Goal: Task Accomplishment & Management: Use online tool/utility

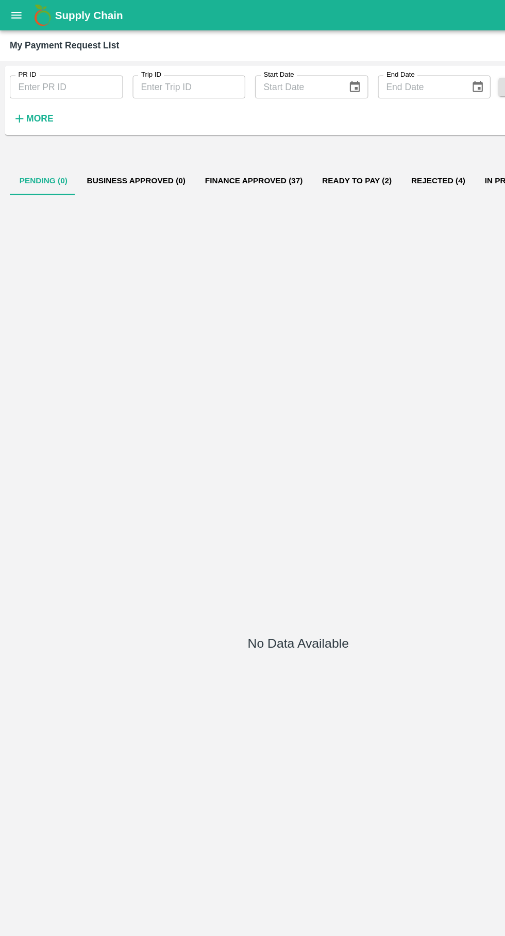
click at [13, 13] on icon "open drawer" at bounding box center [14, 13] width 9 height 6
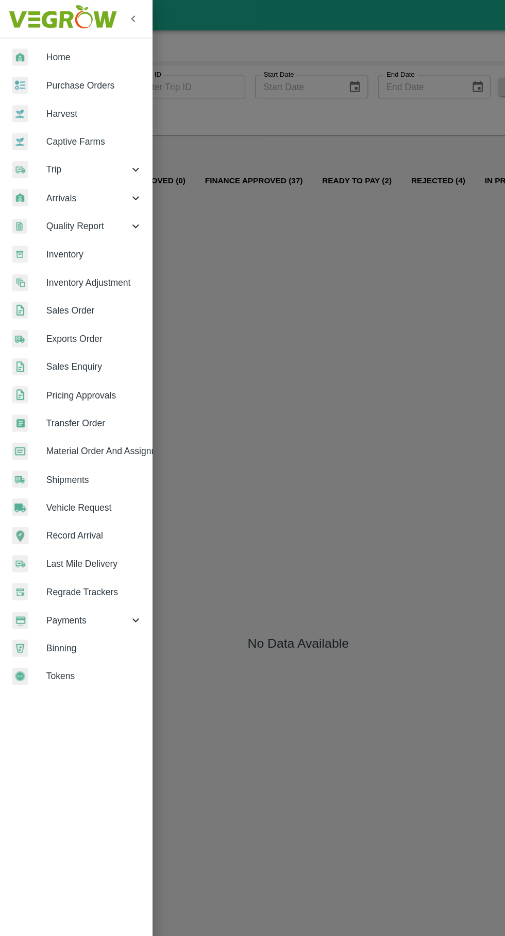
click at [46, 141] on span "Trip" at bounding box center [74, 143] width 70 height 11
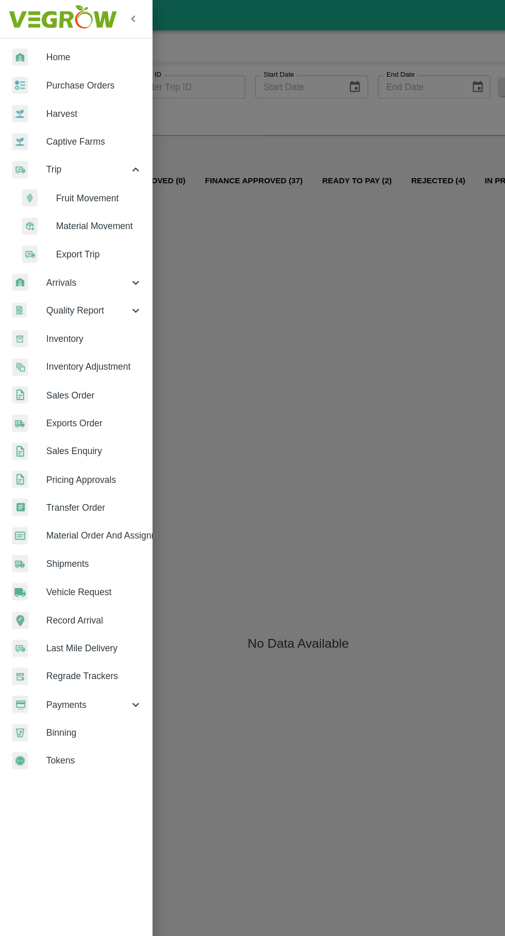
click at [52, 169] on span "Fruit Movement" at bounding box center [83, 167] width 73 height 11
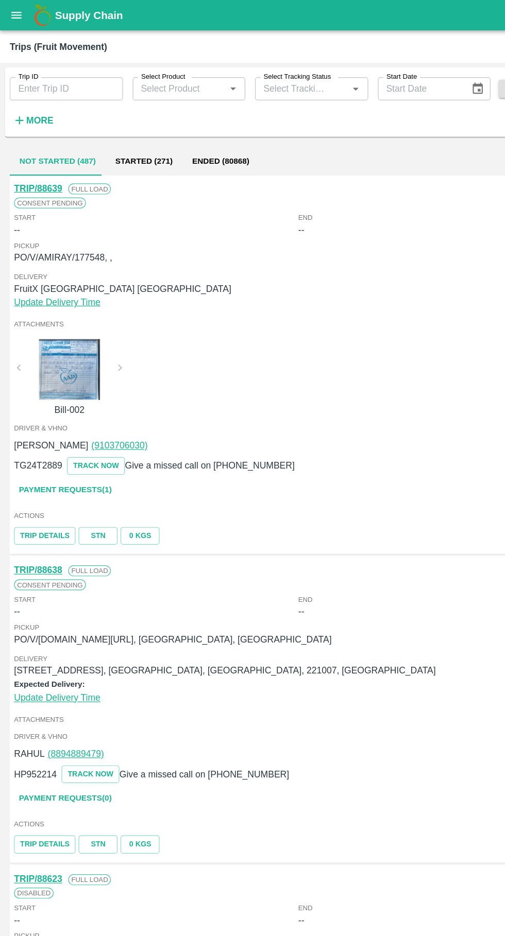
click at [58, 74] on input "Trip ID" at bounding box center [56, 75] width 96 height 20
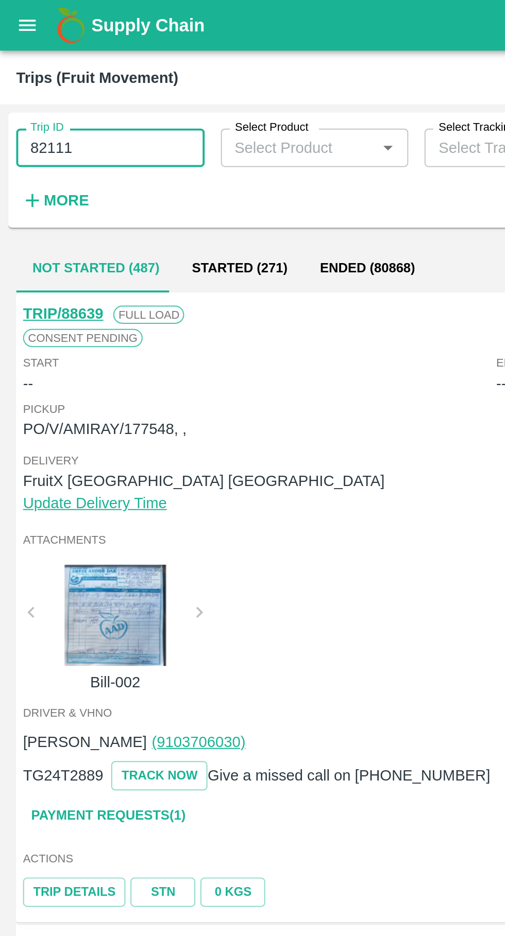
click at [63, 76] on input "82111" at bounding box center [56, 75] width 96 height 20
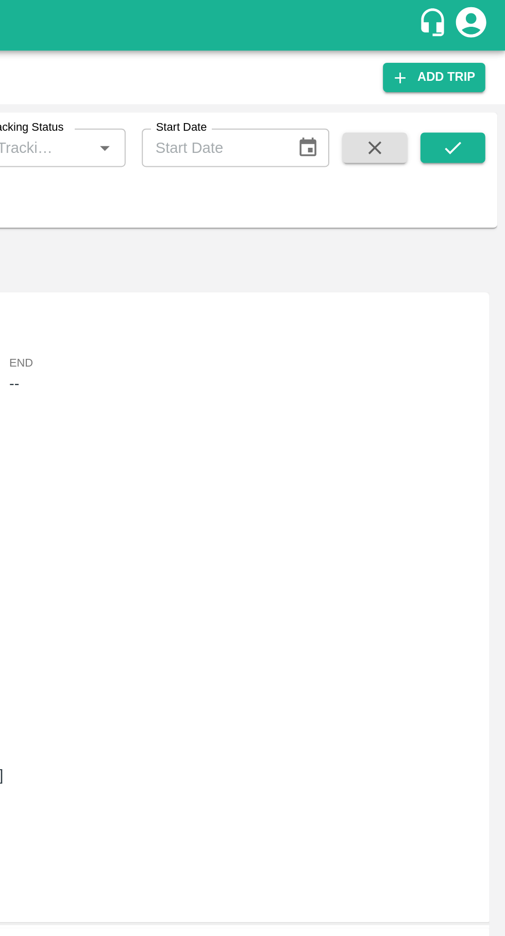
type input "88211"
click at [487, 72] on button "submit" at bounding box center [478, 74] width 33 height 15
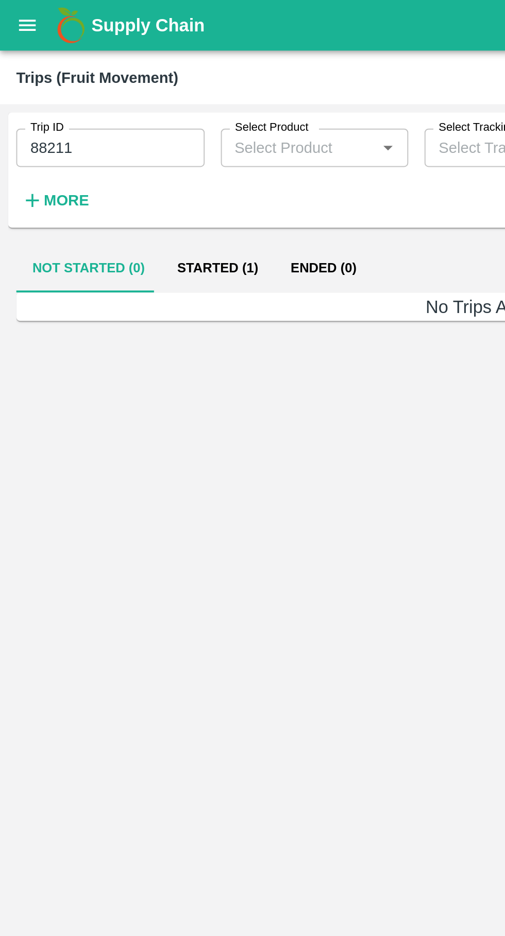
click at [106, 133] on button "Started (1)" at bounding box center [111, 136] width 58 height 25
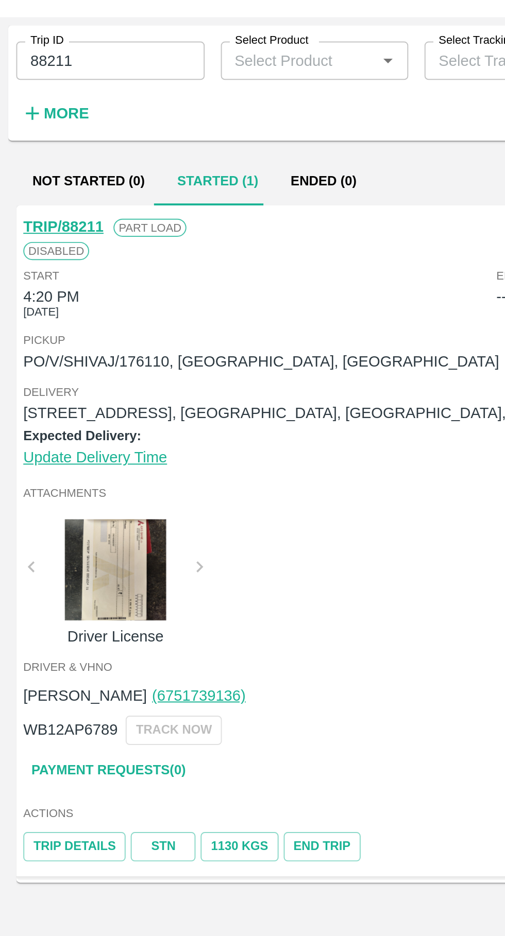
click at [27, 161] on link "TRIP/88211" at bounding box center [32, 160] width 41 height 8
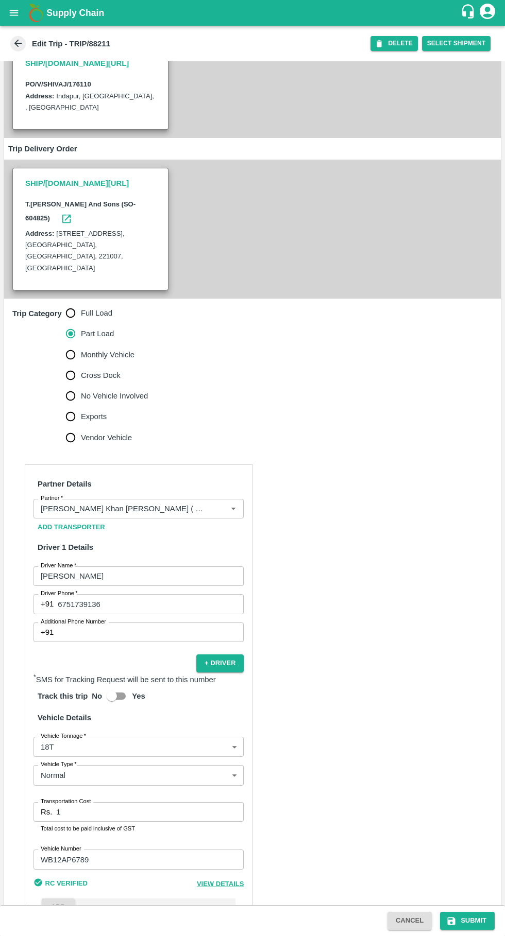
scroll to position [138, 0]
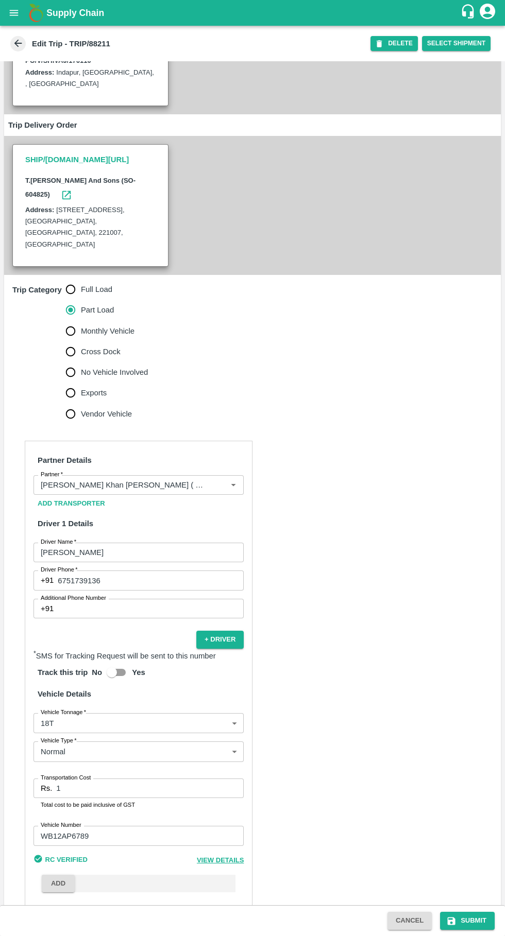
click at [160, 779] on input "1" at bounding box center [150, 789] width 188 height 20
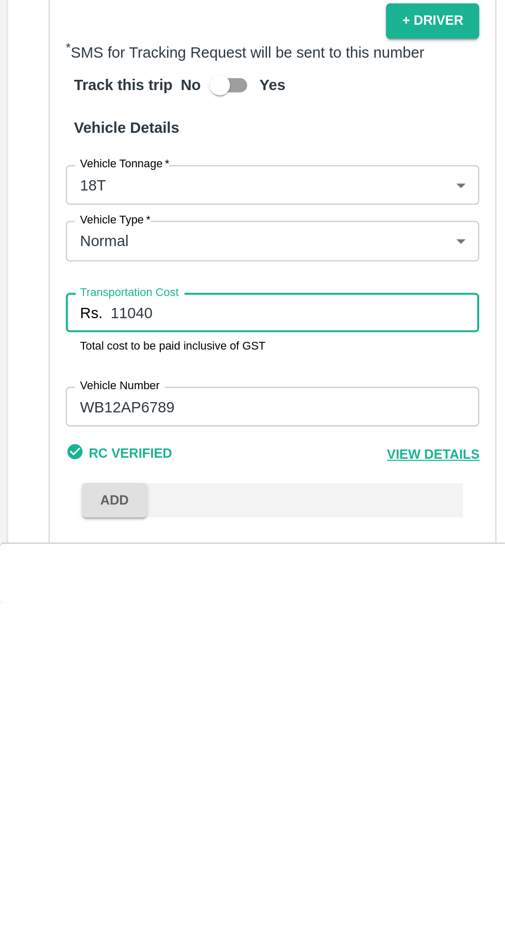
type input "11040"
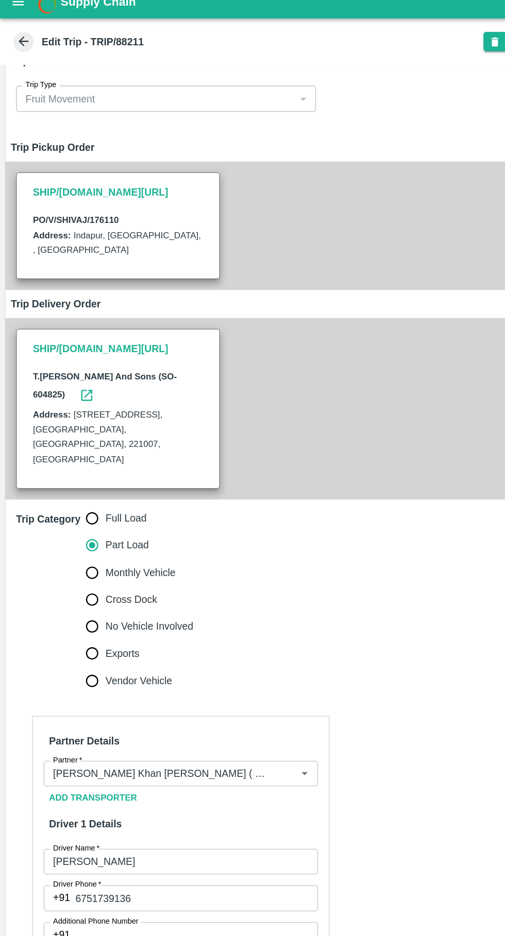
scroll to position [146, 0]
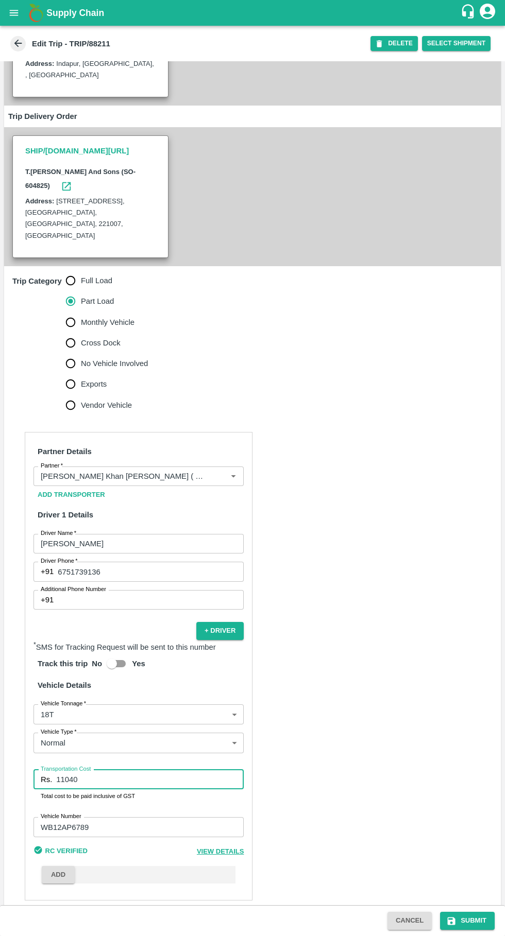
click at [465, 913] on button "Submit" at bounding box center [467, 921] width 55 height 18
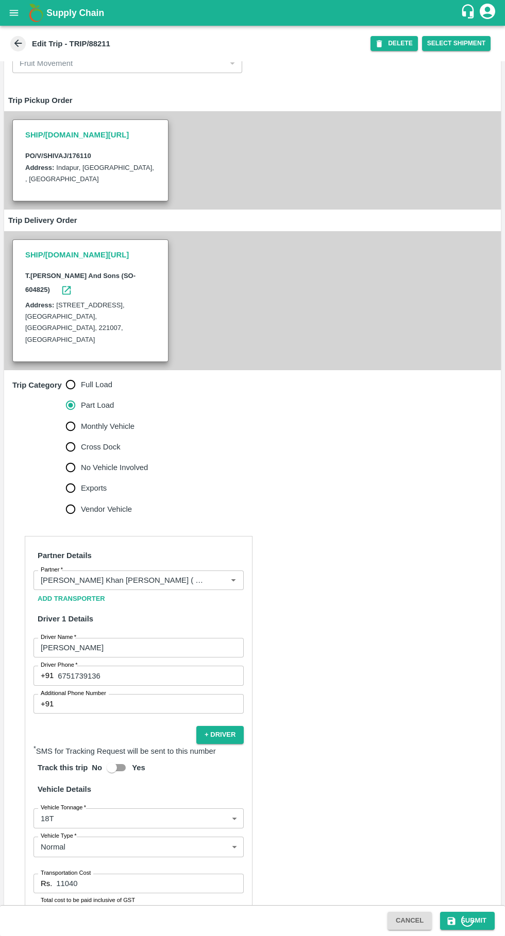
scroll to position [27, 0]
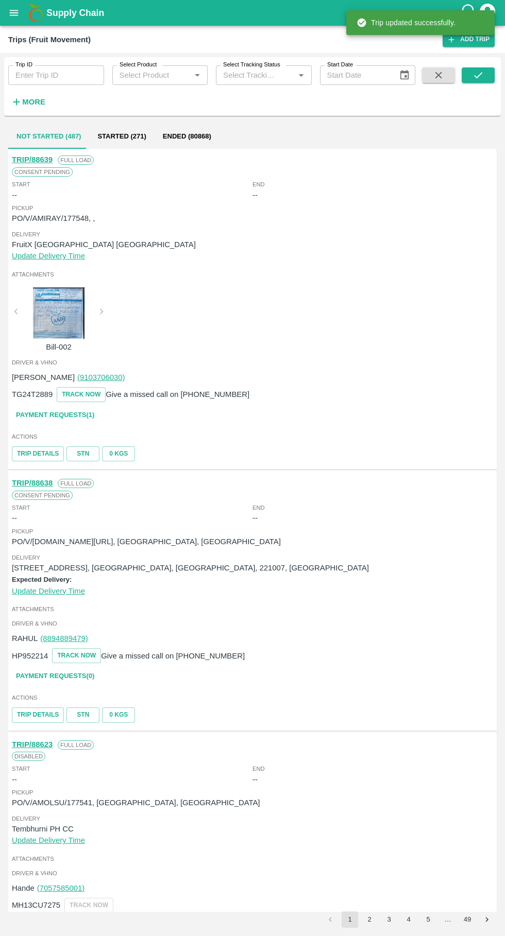
click at [14, 13] on icon "open drawer" at bounding box center [14, 13] width 9 height 6
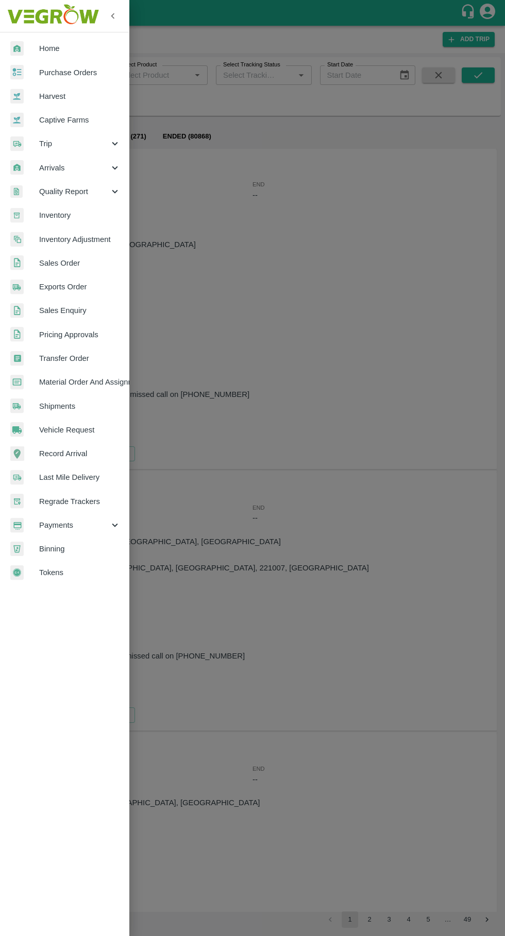
click at [57, 68] on span "Purchase Orders" at bounding box center [79, 72] width 81 height 11
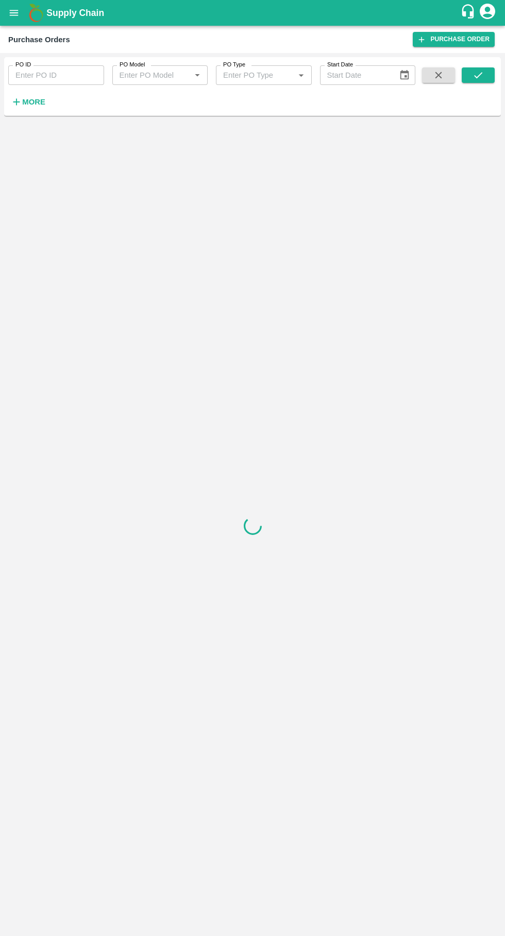
click at [43, 78] on input "PO ID" at bounding box center [56, 75] width 96 height 20
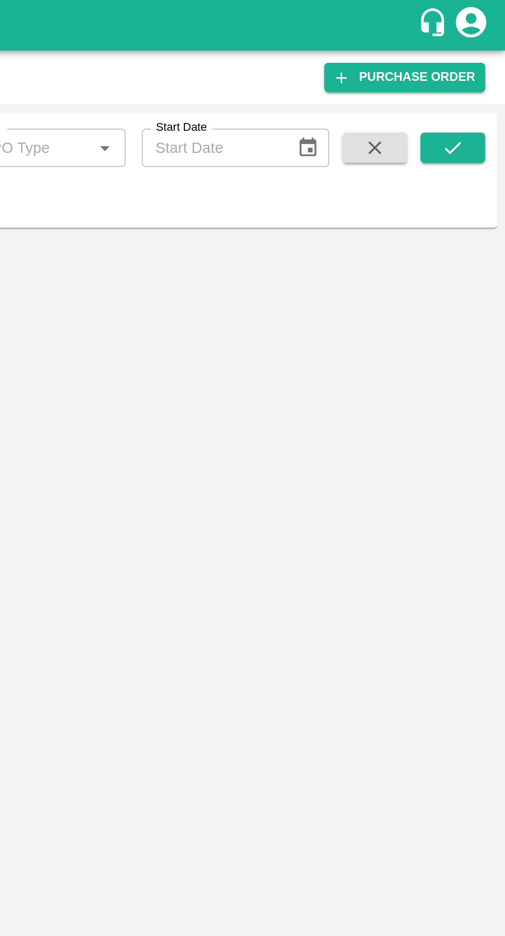
type input "176110"
click at [483, 76] on icon "submit" at bounding box center [477, 75] width 11 height 11
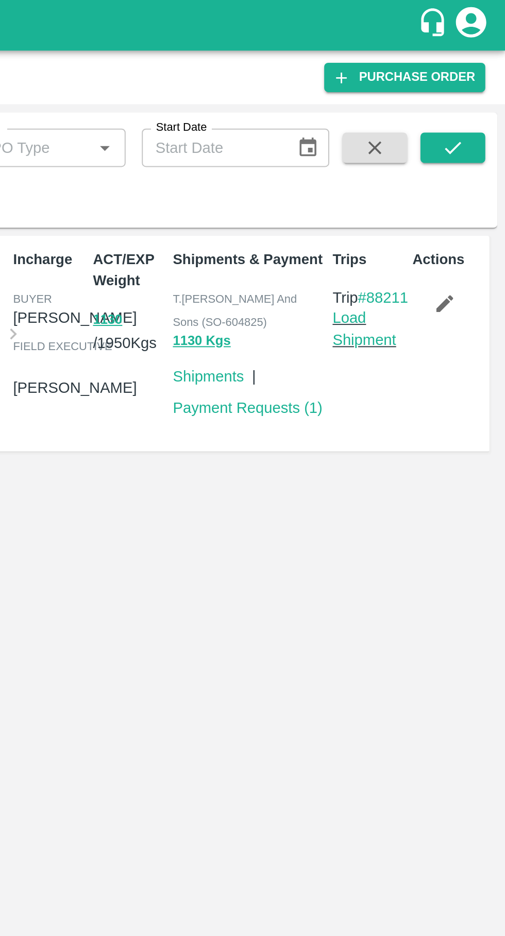
click at [436, 177] on link "Load Shipment" at bounding box center [433, 168] width 32 height 20
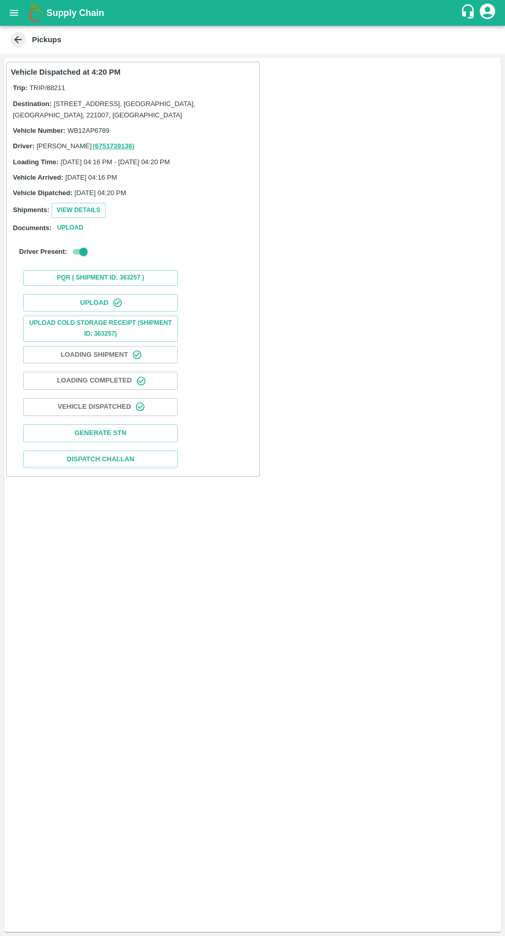
click at [82, 303] on button "Upload" at bounding box center [100, 303] width 155 height 18
